Goal: Task Accomplishment & Management: Manage account settings

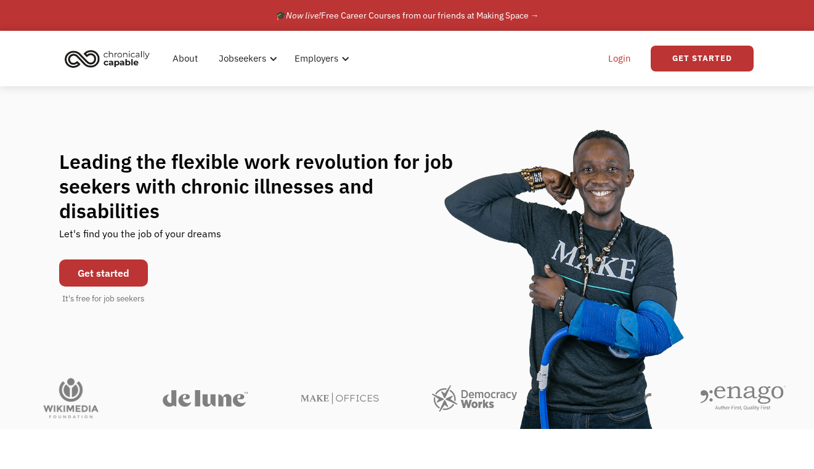
click at [626, 58] on link "Login" at bounding box center [620, 58] width 38 height 39
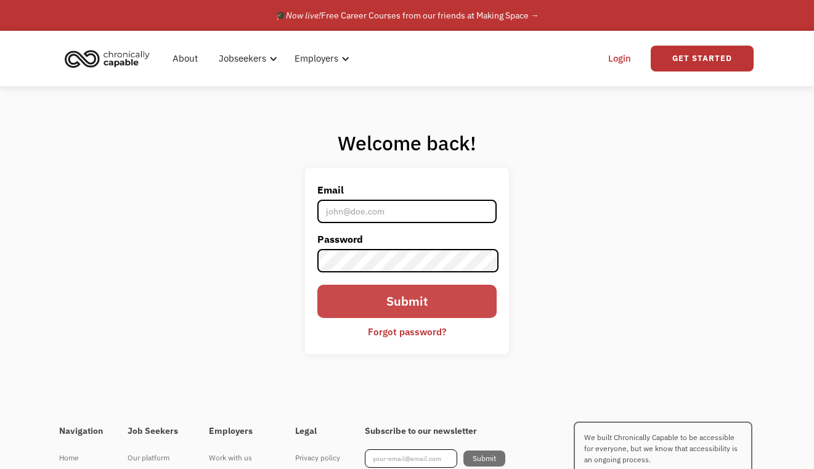
type input "jakemayerscoaching@gmail.com"
click at [378, 293] on input "Submit" at bounding box center [406, 301] width 179 height 33
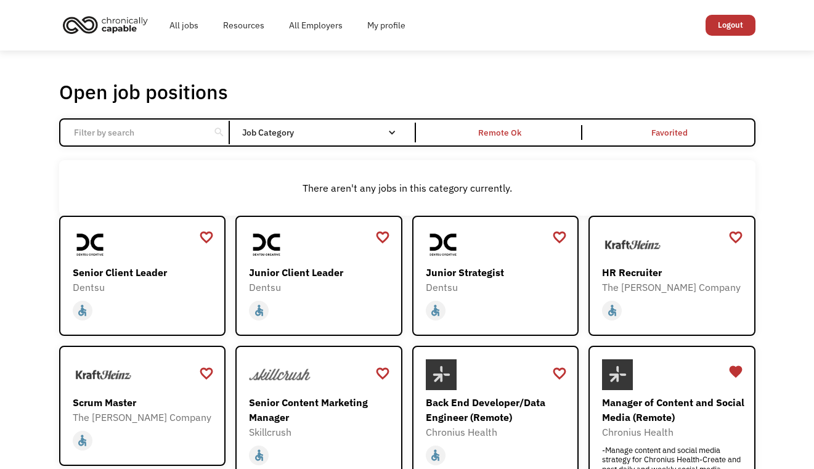
scroll to position [444, 0]
